Goal: Navigation & Orientation: Find specific page/section

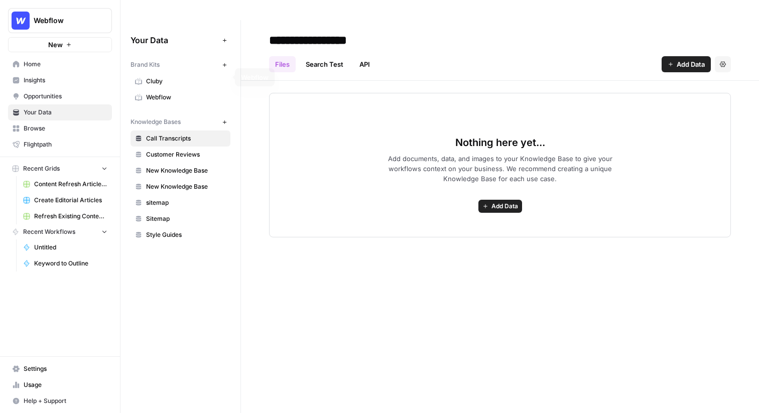
click at [169, 93] on span "Webflow" at bounding box center [186, 97] width 80 height 9
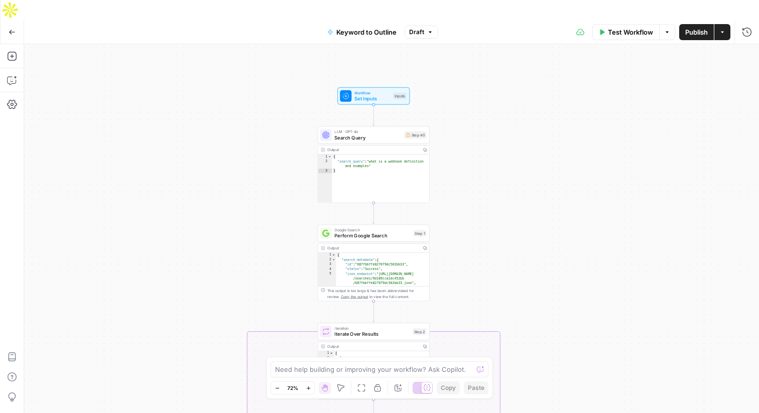
click at [456, 97] on div "true false Workflow Set Inputs Inputs LLM · GPT-4o Search Query Step 40 Output …" at bounding box center [391, 238] width 735 height 389
